Goal: Information Seeking & Learning: Learn about a topic

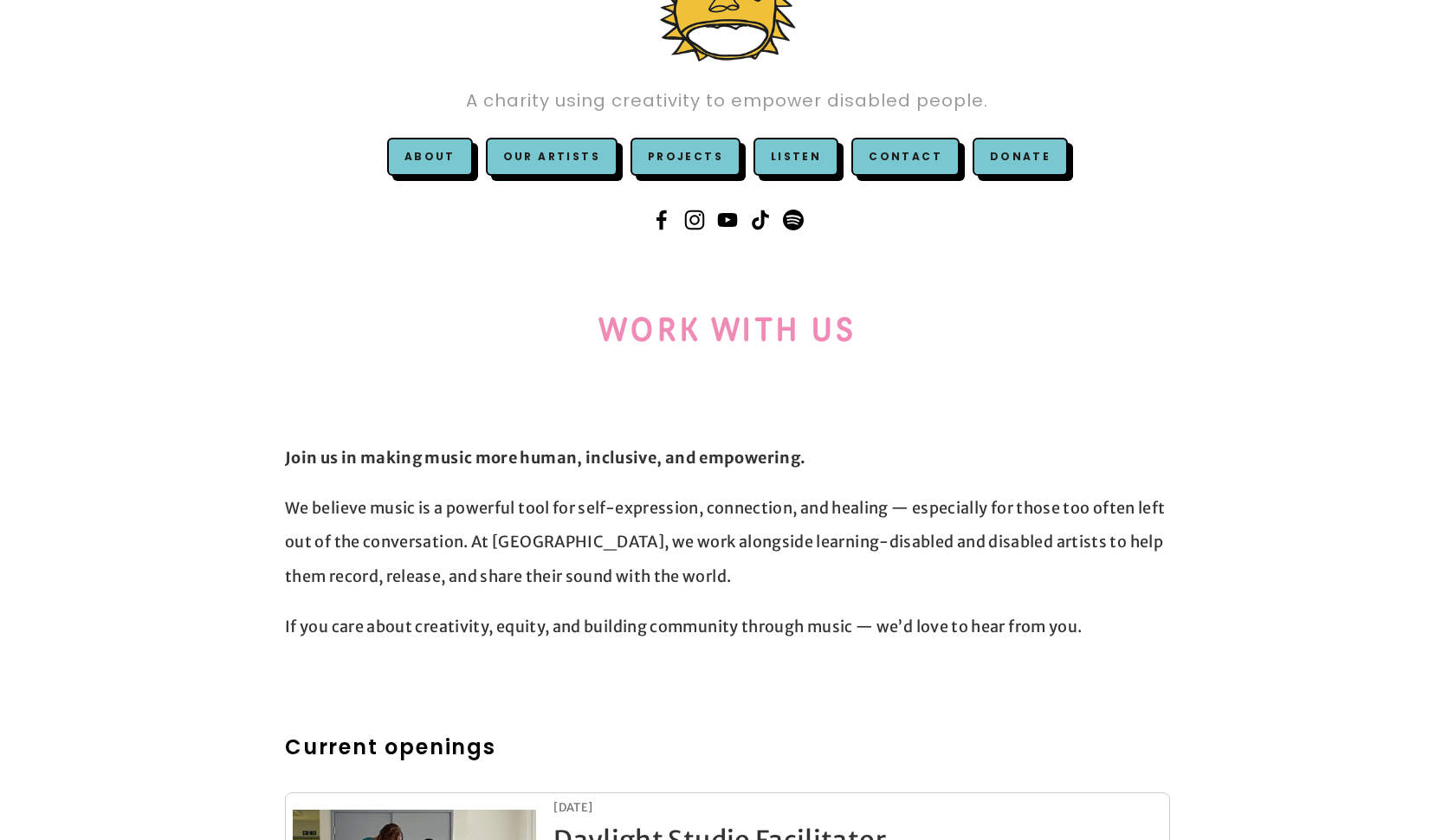
scroll to position [180, 0]
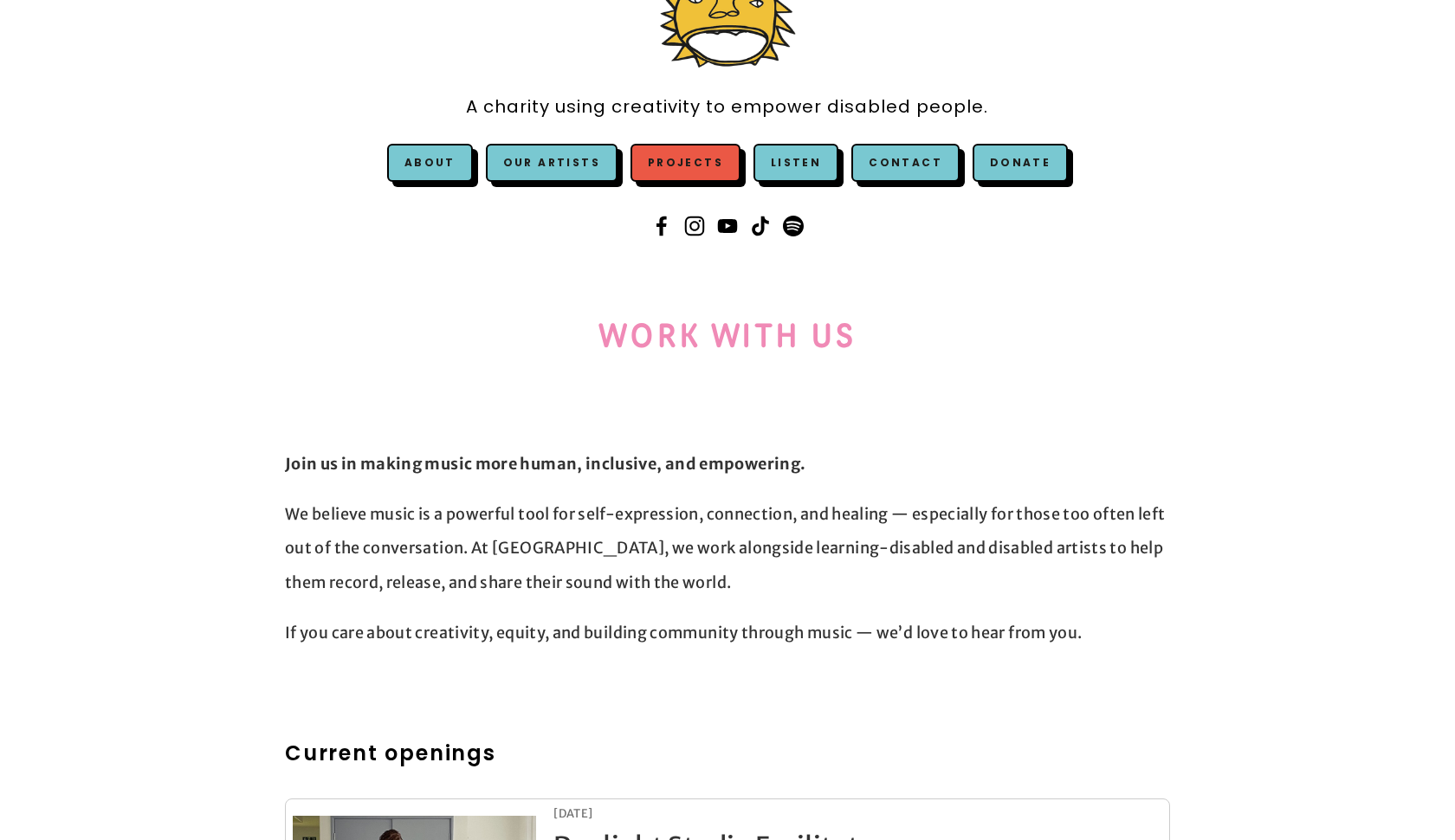
click at [701, 168] on link "Projects" at bounding box center [685, 163] width 110 height 38
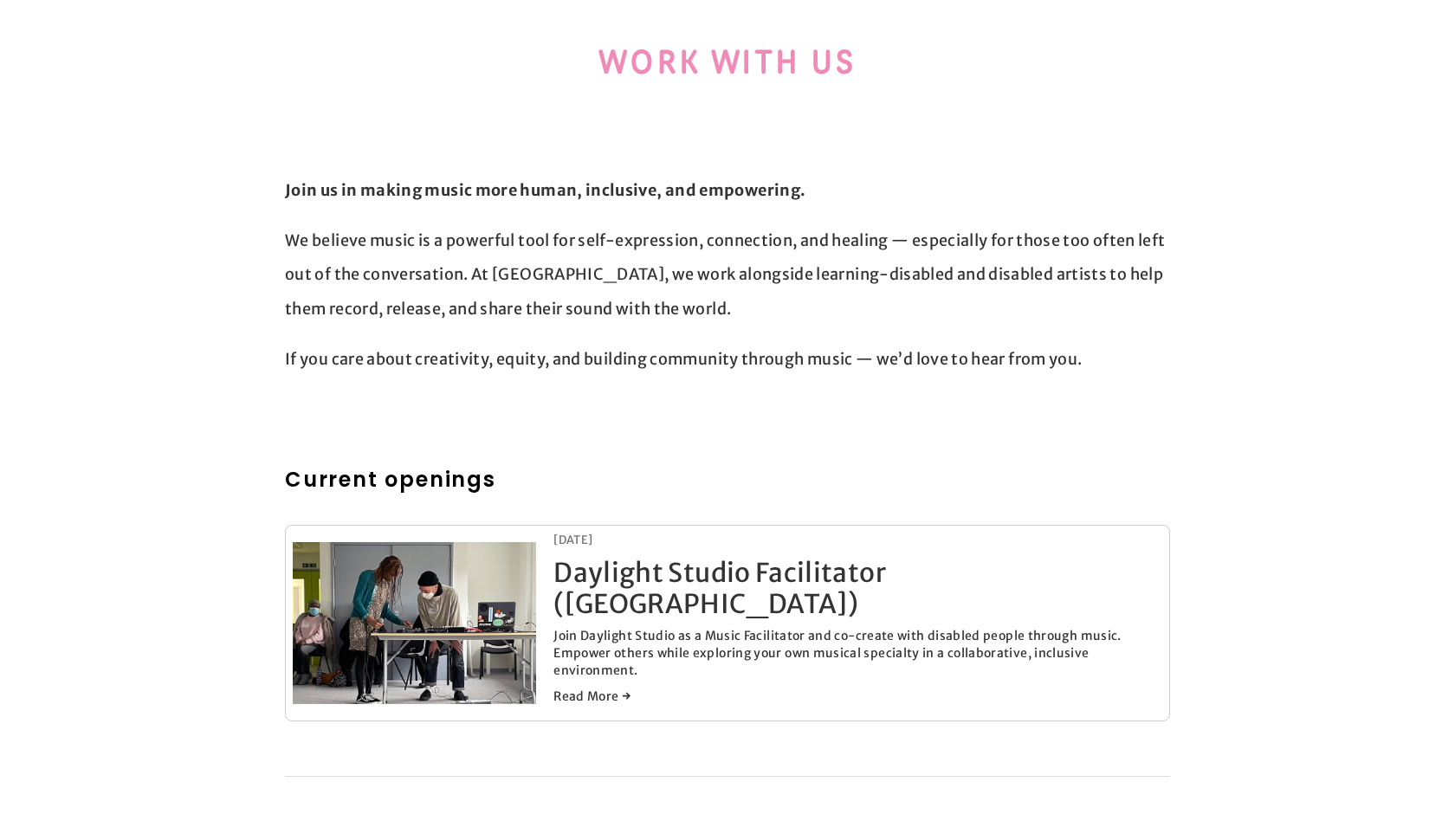
scroll to position [451, 0]
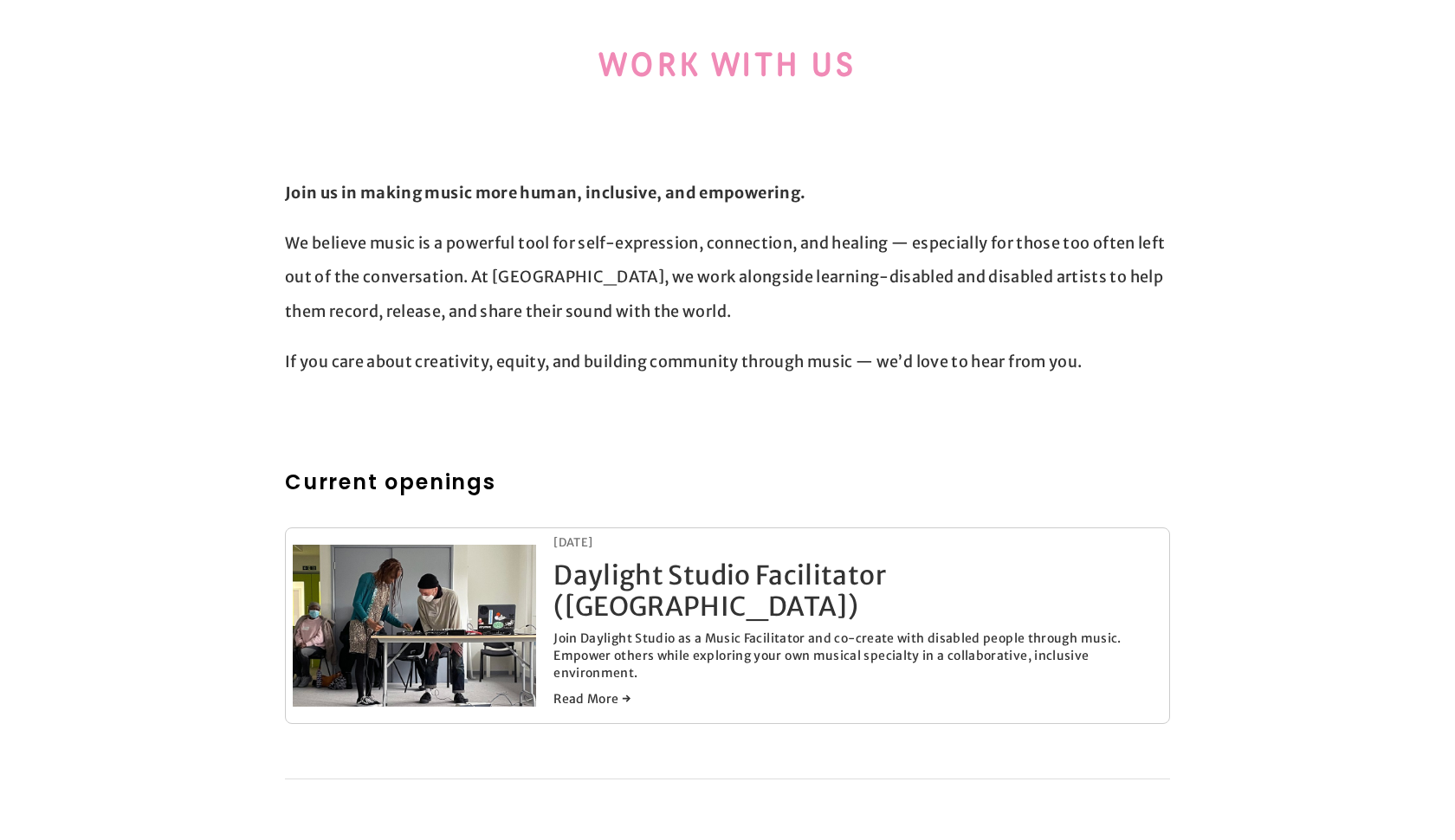
click at [671, 631] on p "Join Daylight Studio as a Music Facilitator and co-create with disabled people …" at bounding box center [858, 657] width 609 height 52
click at [673, 582] on link "Daylight Studio Facilitator (London)" at bounding box center [719, 590] width 332 height 64
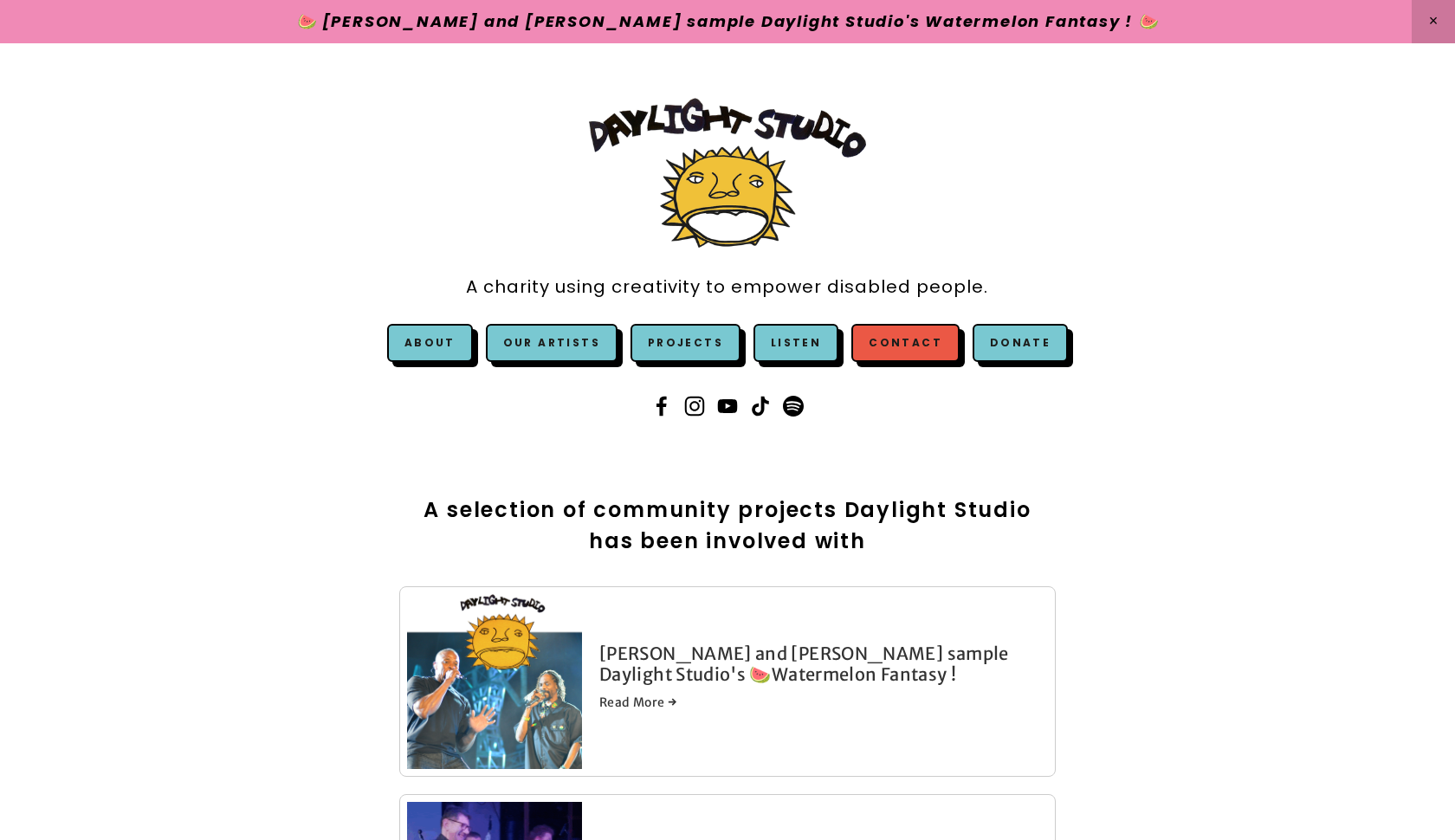
click at [876, 339] on link "Contact" at bounding box center [906, 343] width 108 height 38
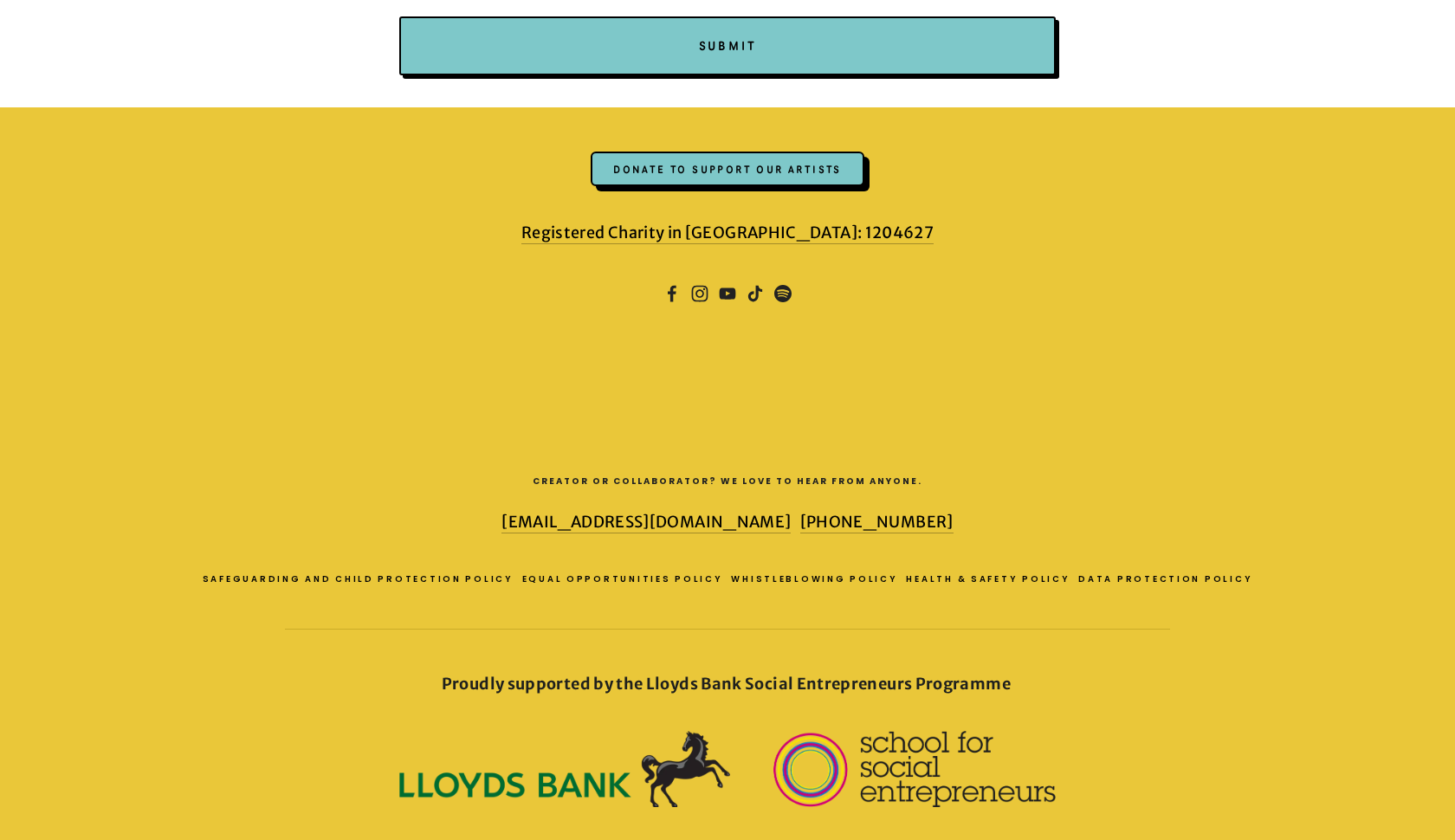
scroll to position [1007, 0]
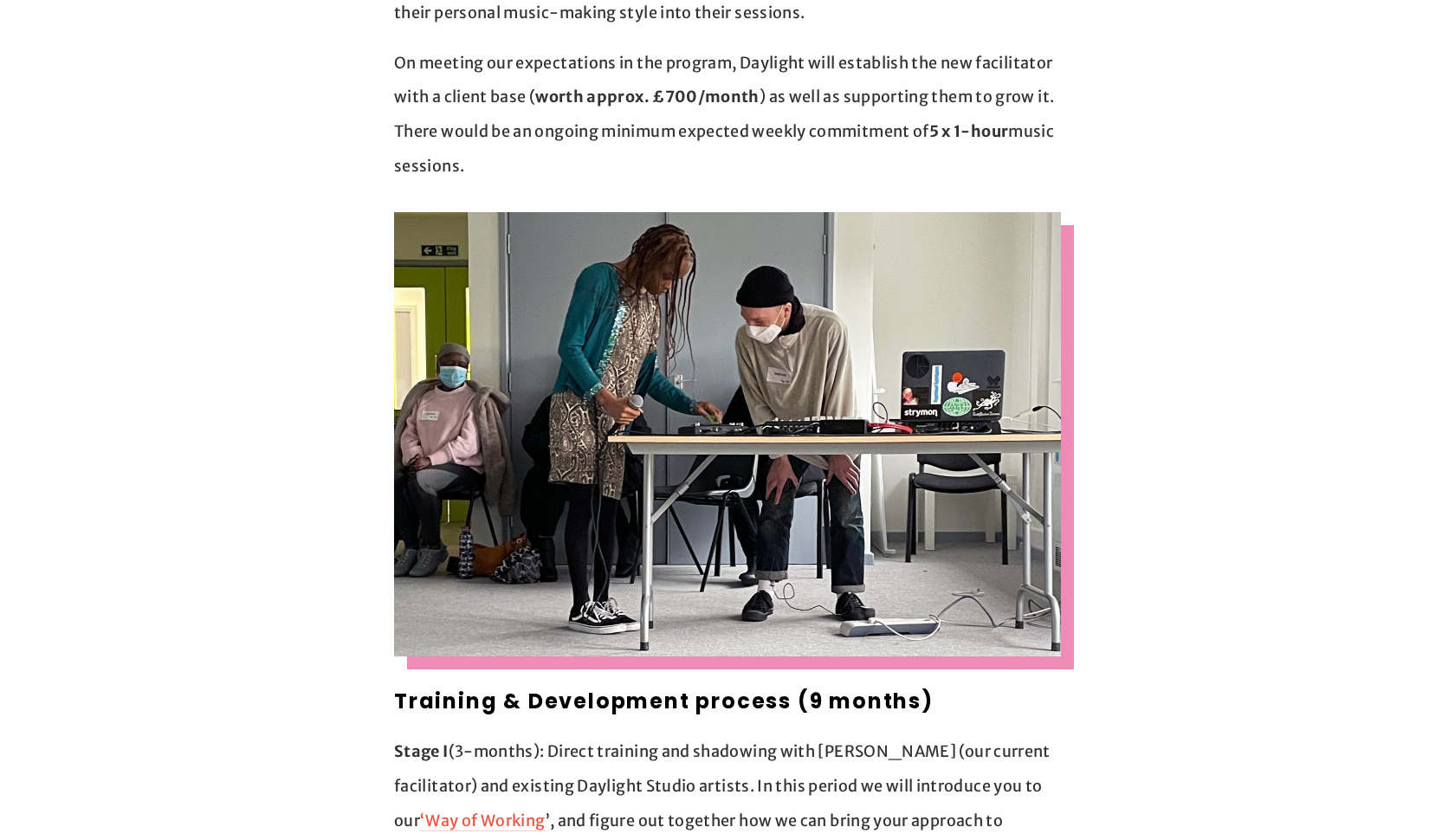
scroll to position [850, 0]
